Goal: Answer question/provide support: Share knowledge or assist other users

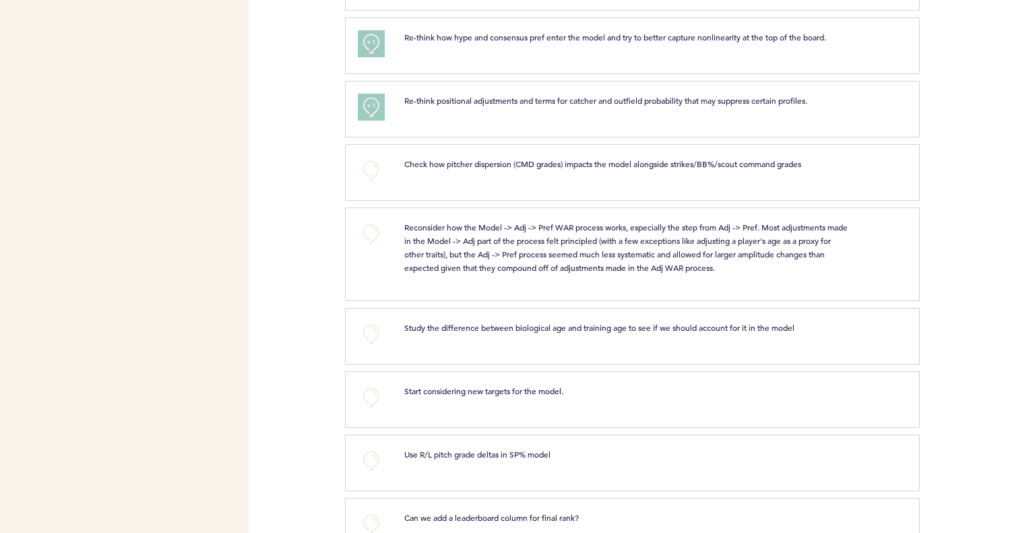
scroll to position [1078, 0]
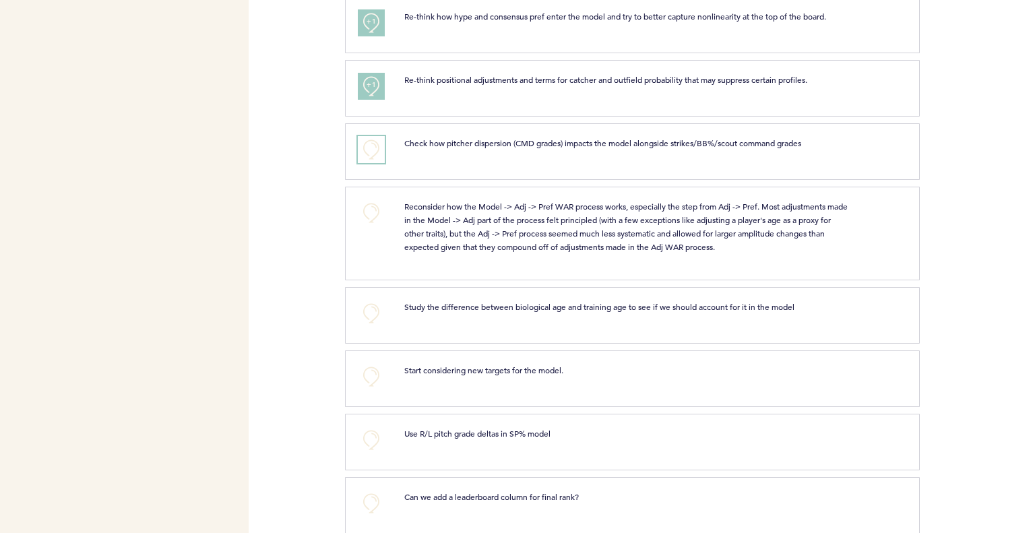
click at [379, 146] on button "+0" at bounding box center [371, 149] width 27 height 27
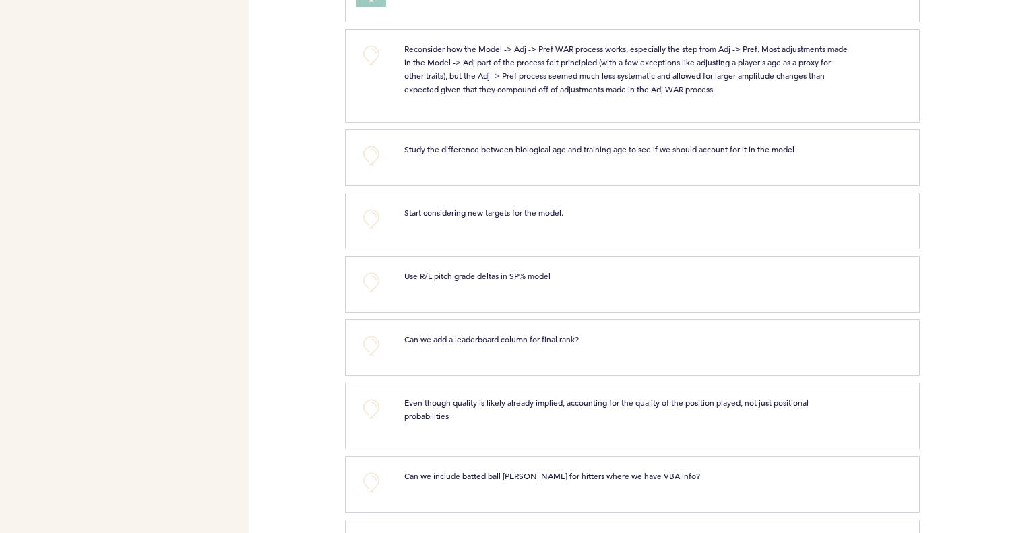
scroll to position [1213, 0]
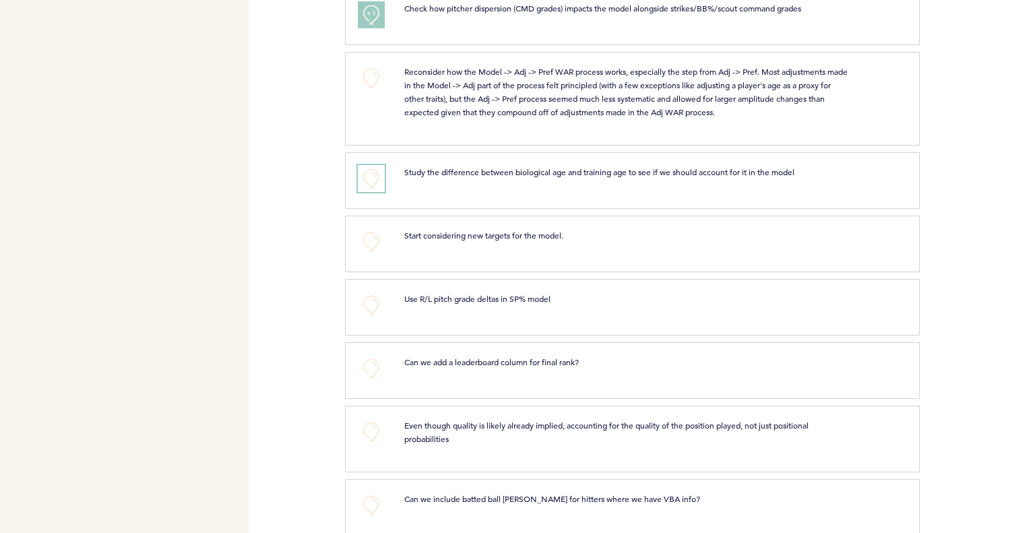
click at [371, 174] on button "+0" at bounding box center [371, 178] width 27 height 27
click at [373, 239] on button "+0" at bounding box center [371, 241] width 27 height 27
click at [373, 239] on span "+1" at bounding box center [371, 240] width 9 height 13
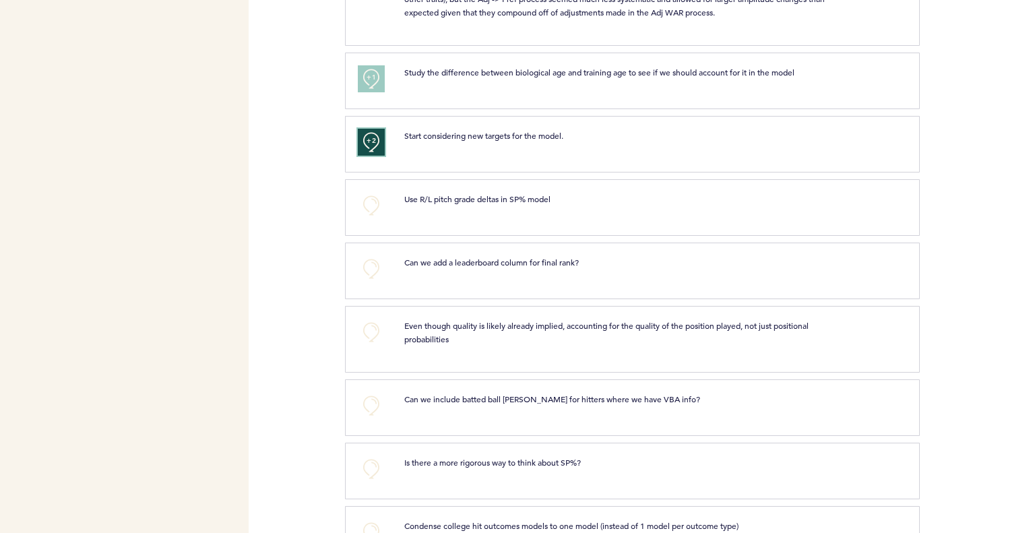
scroll to position [1347, 0]
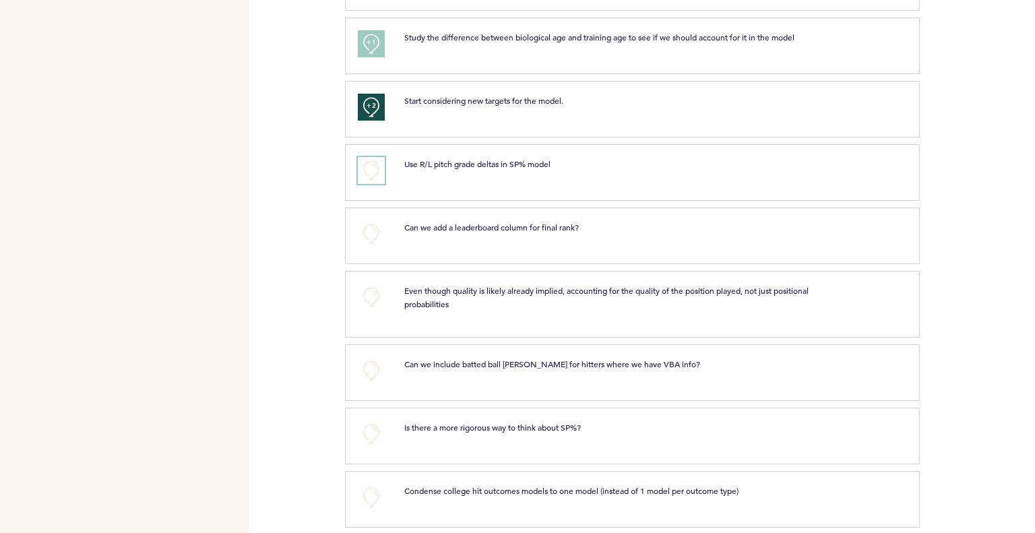
click at [375, 168] on button "+0" at bounding box center [371, 170] width 27 height 27
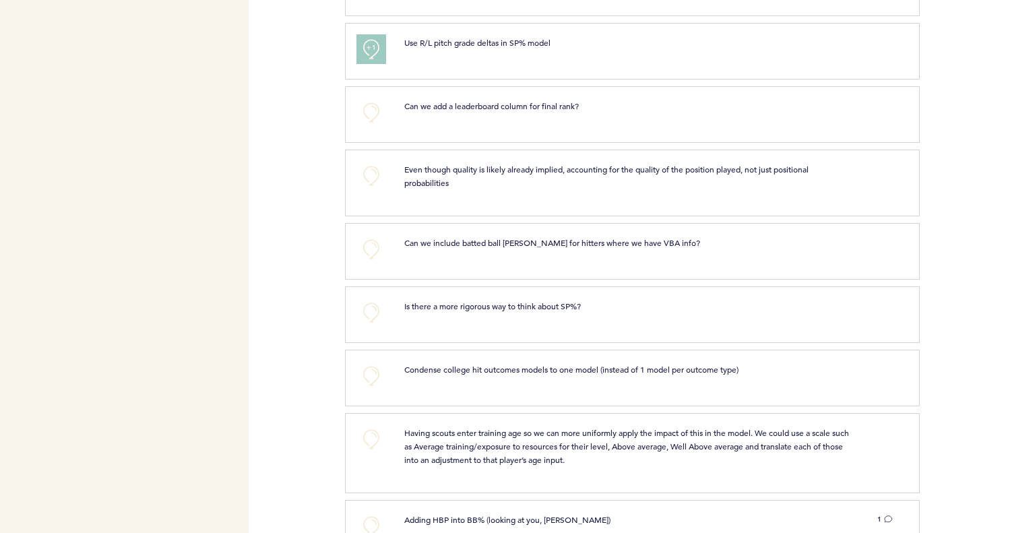
scroll to position [1482, 0]
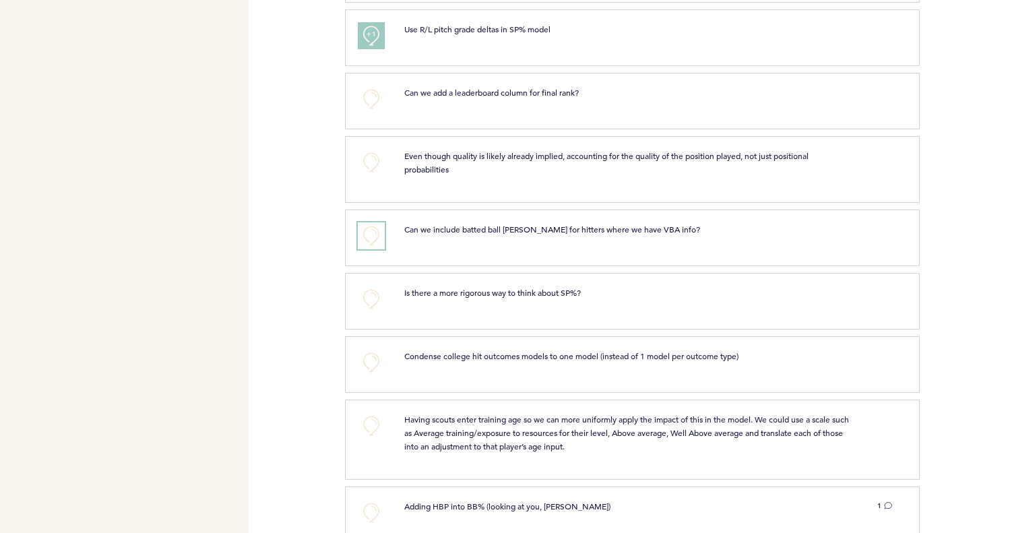
click at [361, 223] on button "+0" at bounding box center [371, 235] width 27 height 27
click at [372, 290] on button "+0" at bounding box center [371, 299] width 27 height 27
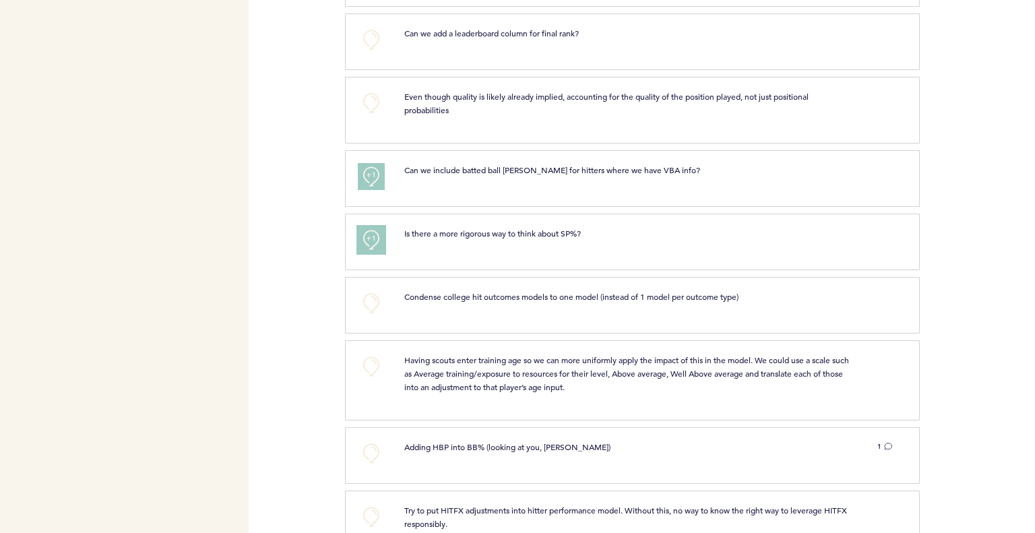
scroll to position [1550, 0]
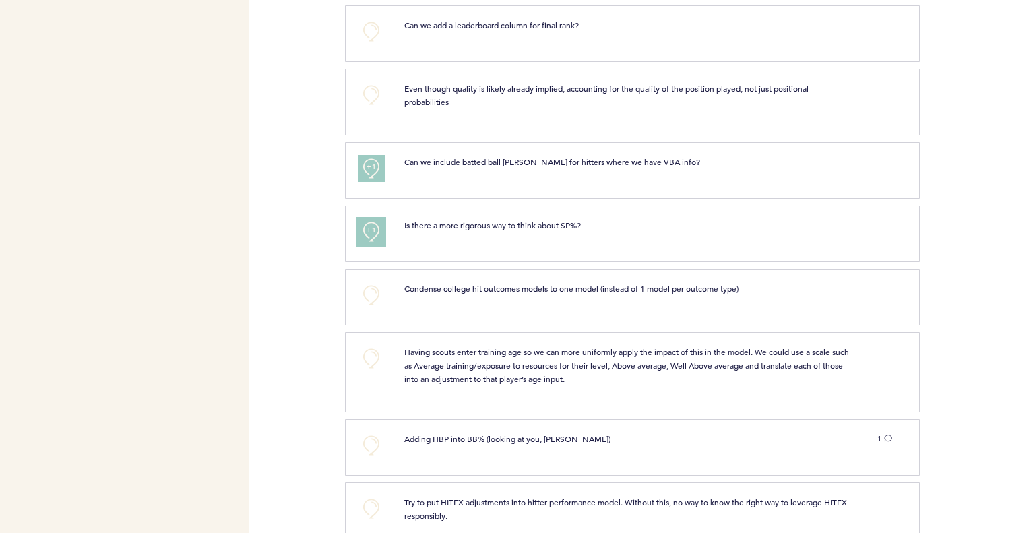
click at [368, 230] on span "+1" at bounding box center [371, 230] width 9 height 13
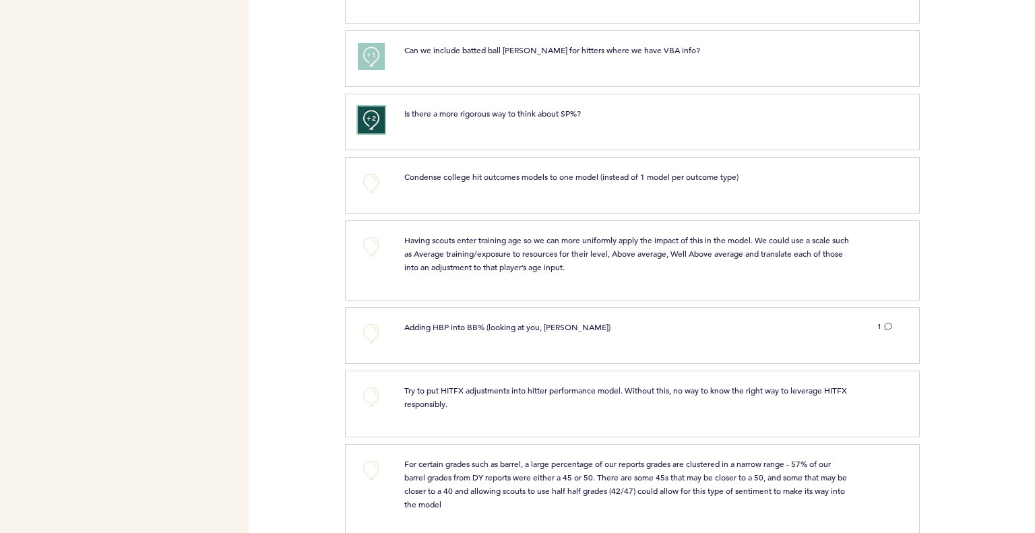
scroll to position [1684, 0]
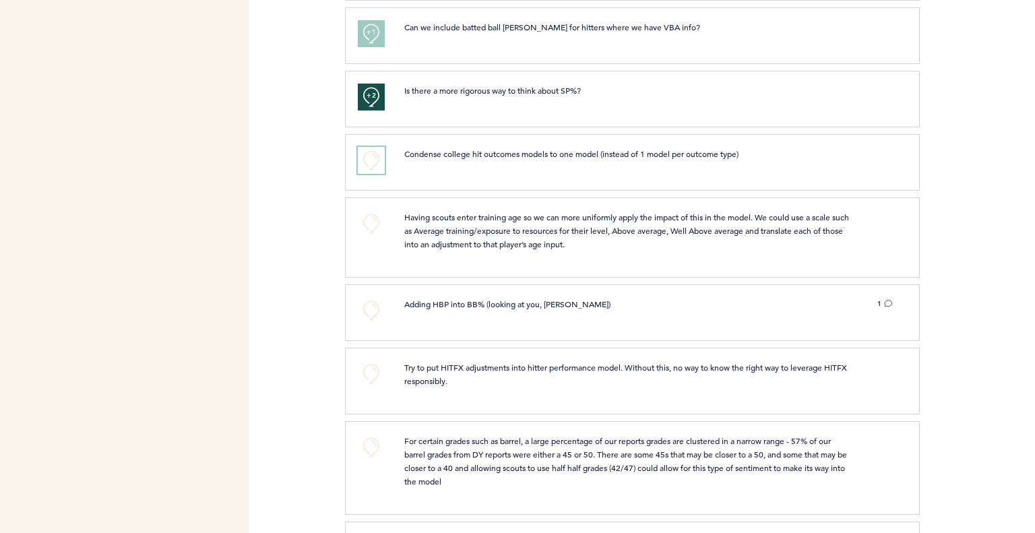
click at [369, 156] on button "+0" at bounding box center [371, 160] width 27 height 27
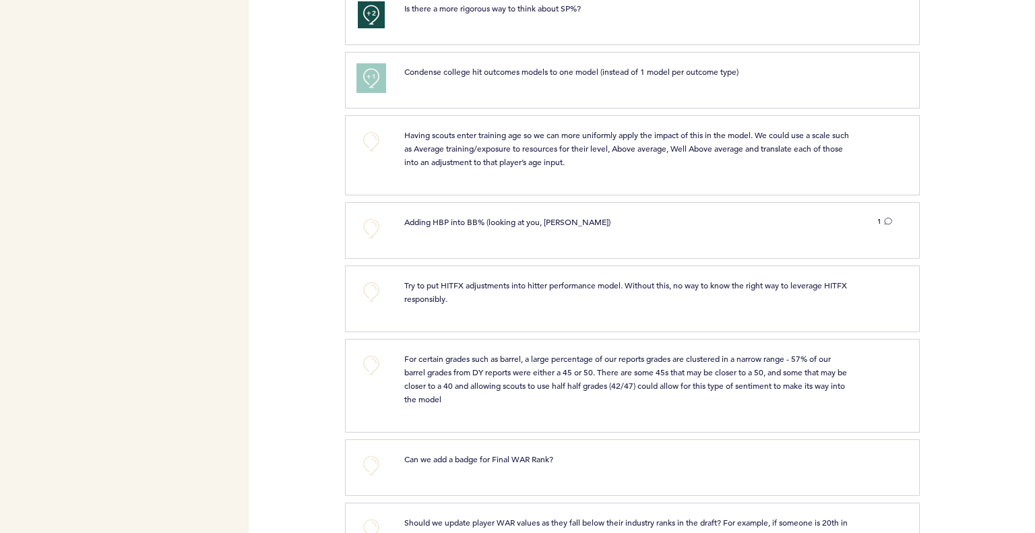
scroll to position [1819, 0]
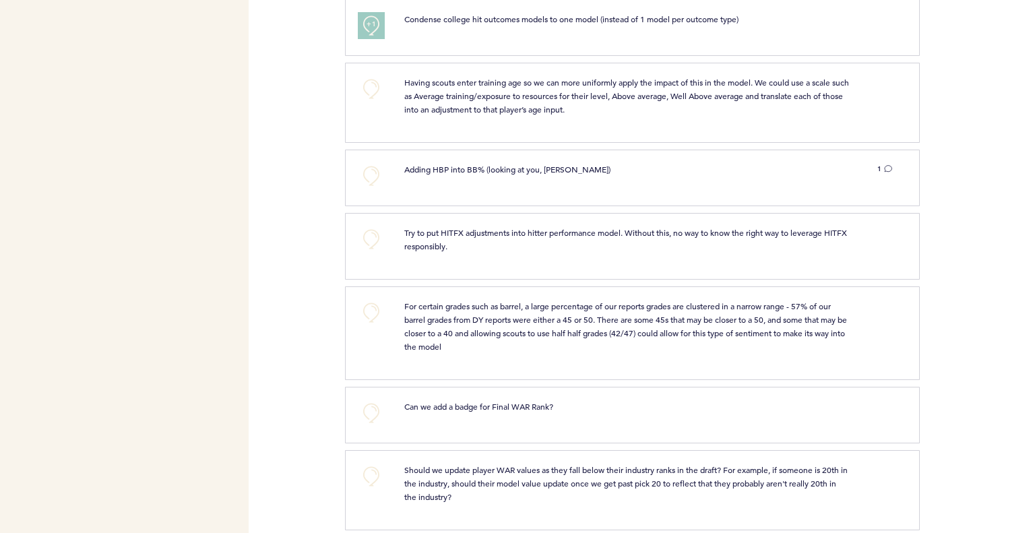
click at [893, 162] on div "1" at bounding box center [881, 168] width 42 height 13
click at [888, 164] on icon at bounding box center [888, 168] width 8 height 8
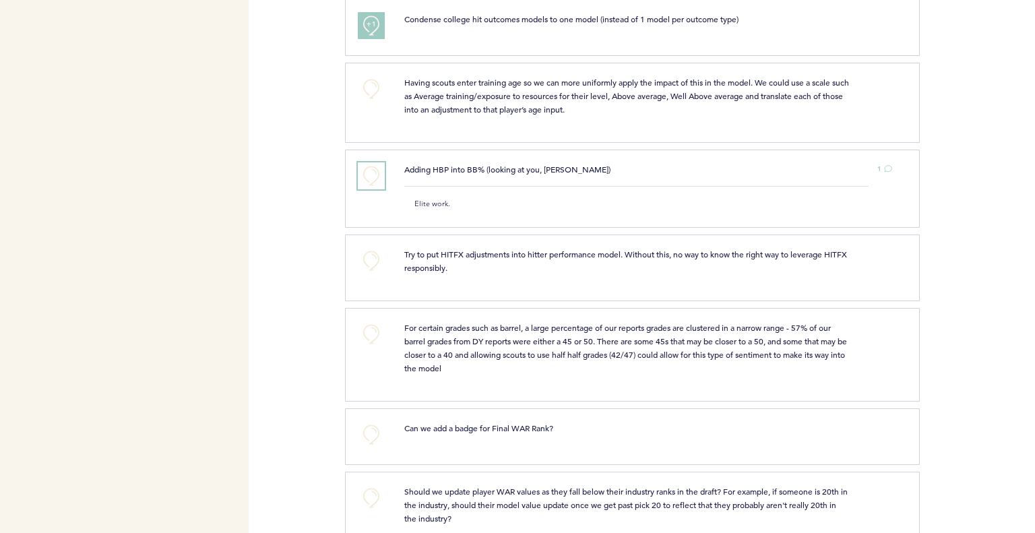
click at [377, 172] on button "+0" at bounding box center [371, 175] width 27 height 27
drag, startPoint x: 519, startPoint y: 241, endPoint x: 979, endPoint y: 265, distance: 460.2
click at [979, 265] on div at bounding box center [977, 273] width 115 height 70
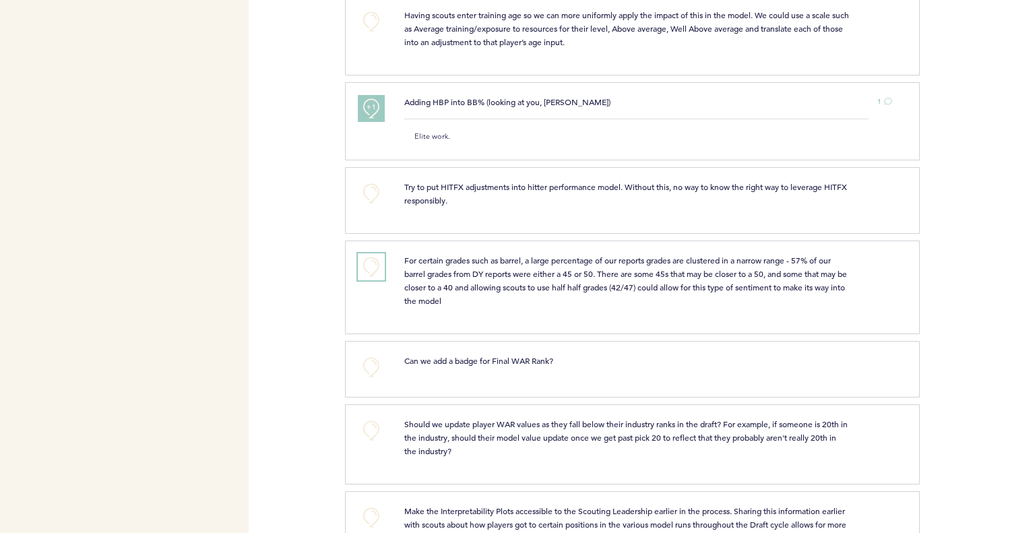
click at [373, 256] on button "+0" at bounding box center [371, 266] width 27 height 27
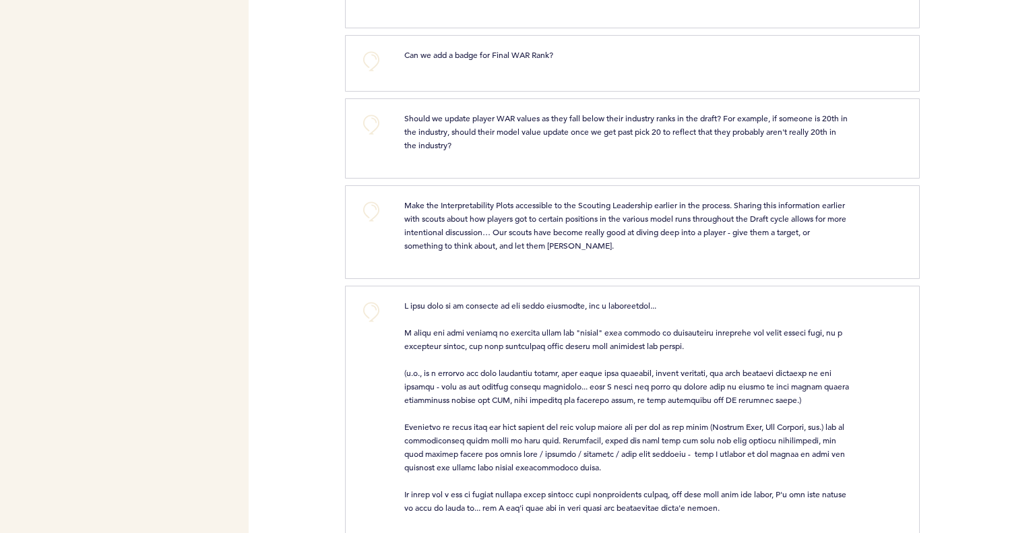
scroll to position [2223, 0]
